Goal: Transaction & Acquisition: Purchase product/service

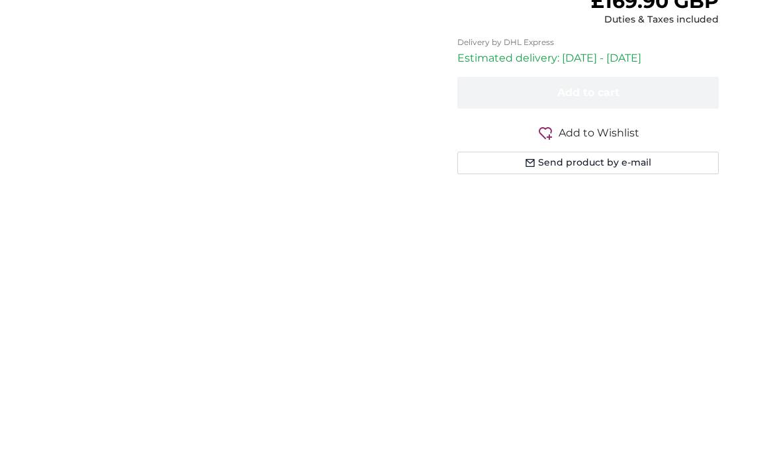
type input "8"
type input "159"
click at [661, 136] on input "106.7" at bounding box center [636, 133] width 86 height 28
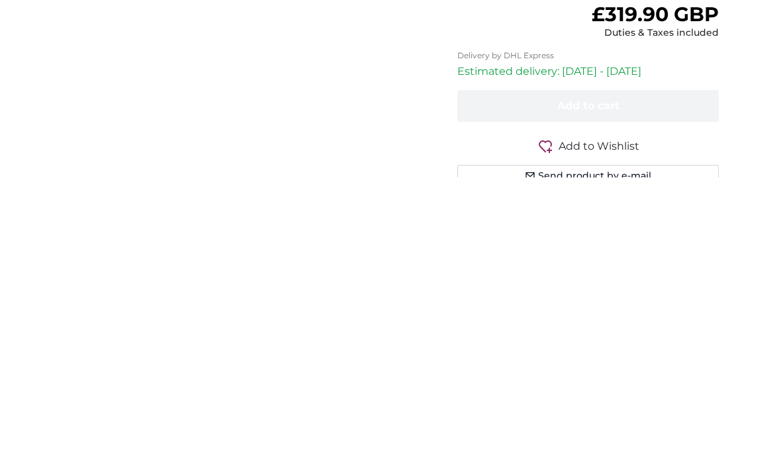
type input "1"
click at [562, 134] on span "inch" at bounding box center [560, 132] width 20 height 13
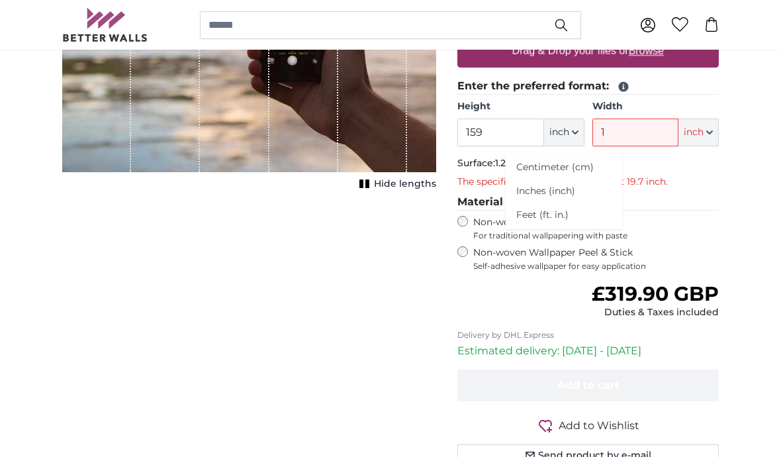
click at [573, 134] on icon "button" at bounding box center [575, 132] width 7 height 7
click at [576, 138] on button "inch" at bounding box center [564, 133] width 40 height 28
click at [597, 171] on link "Centimeter (cm)" at bounding box center [564, 168] width 117 height 24
type input "203.2"
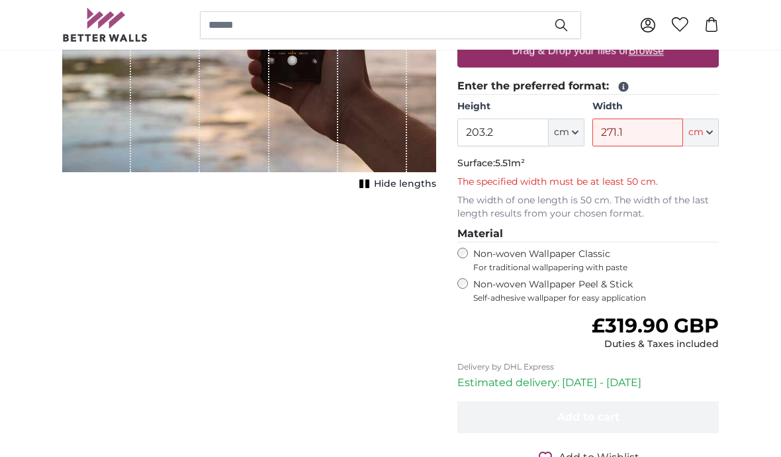
click at [711, 136] on button "cm" at bounding box center [701, 133] width 36 height 28
click at [647, 135] on input "271.1" at bounding box center [638, 133] width 91 height 28
type input "2"
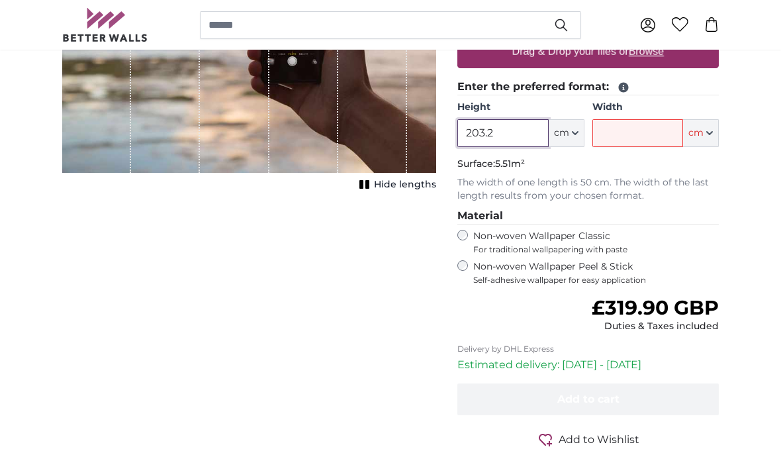
click at [516, 136] on input "203.2" at bounding box center [502, 133] width 91 height 28
type input "2"
type input "159"
click at [641, 135] on input "Width" at bounding box center [638, 133] width 91 height 28
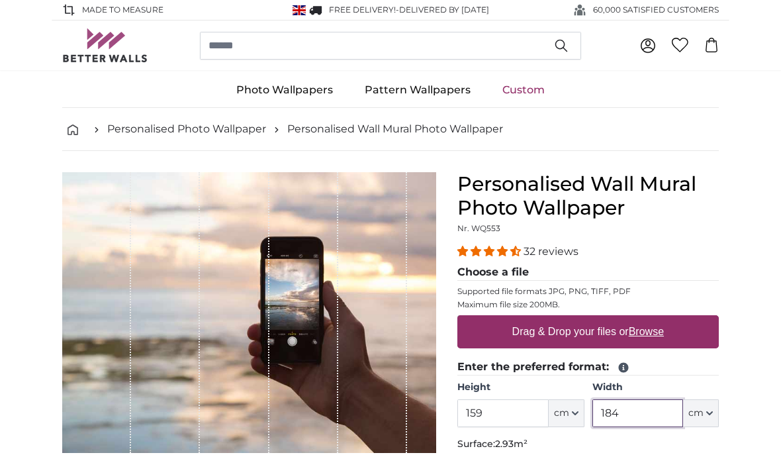
type input "184"
click at [535, 93] on link "Custom" at bounding box center [524, 90] width 74 height 34
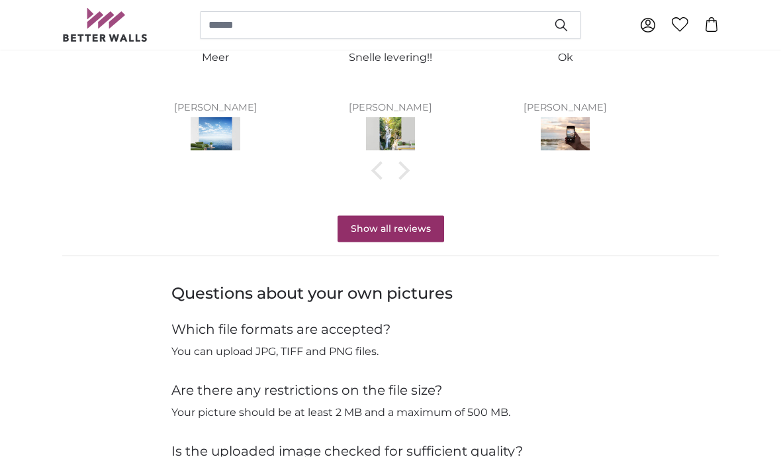
scroll to position [1121, 0]
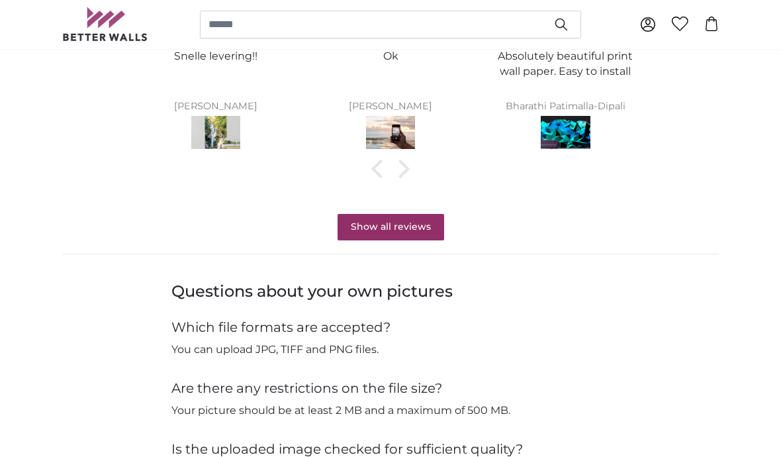
click at [413, 221] on link "Show all reviews" at bounding box center [391, 228] width 107 height 26
